Goal: Use online tool/utility: Utilize a website feature to perform a specific function

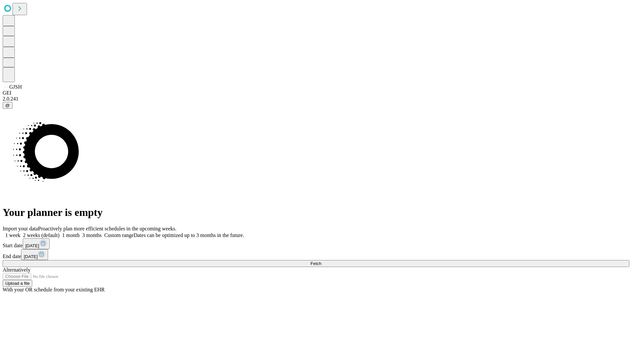
click at [321, 261] on span "Fetch" at bounding box center [316, 263] width 11 height 5
